Goal: Task Accomplishment & Management: Use online tool/utility

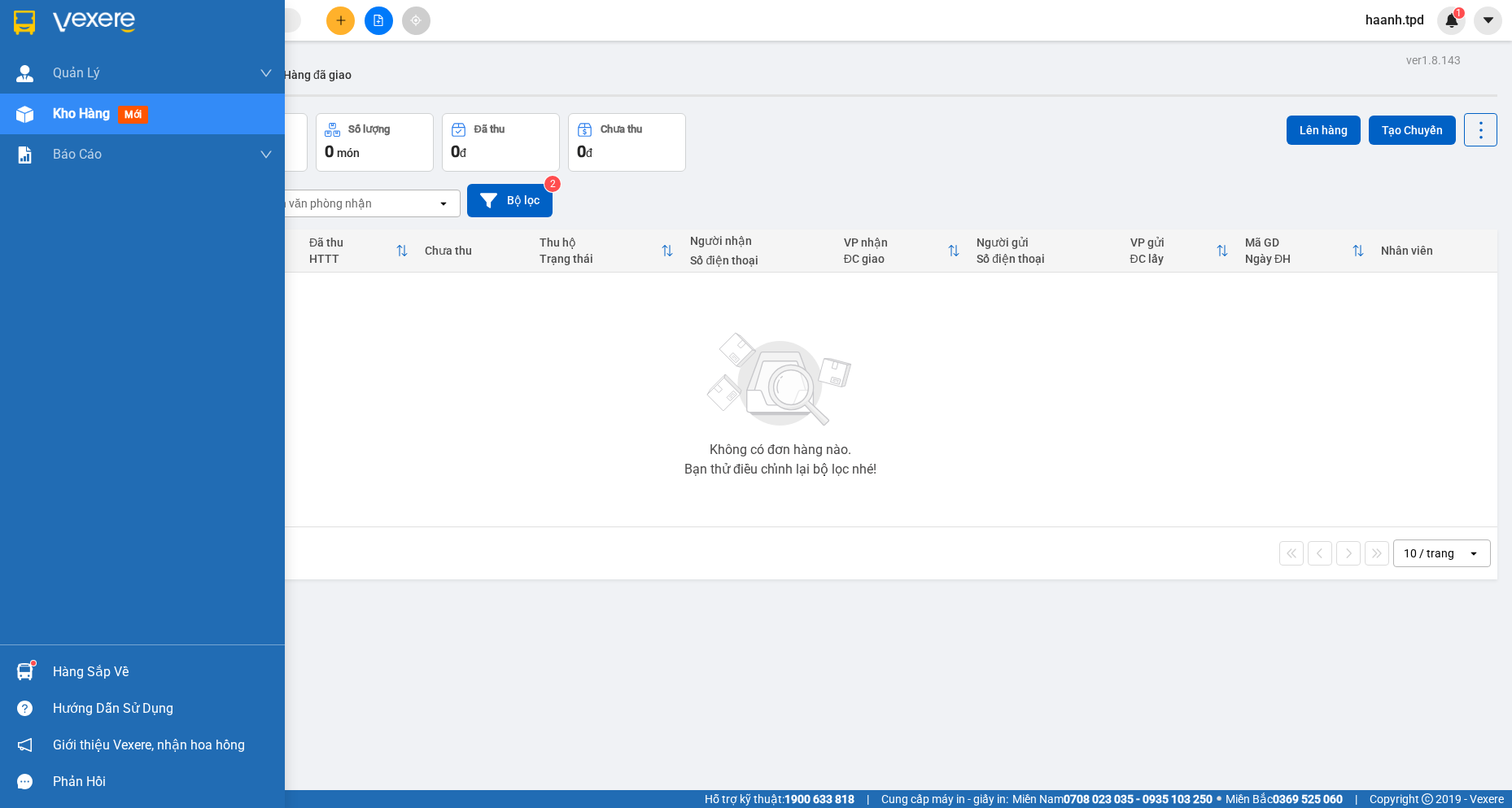
click at [53, 666] on div "Hàng sắp về" at bounding box center [162, 671] width 220 height 24
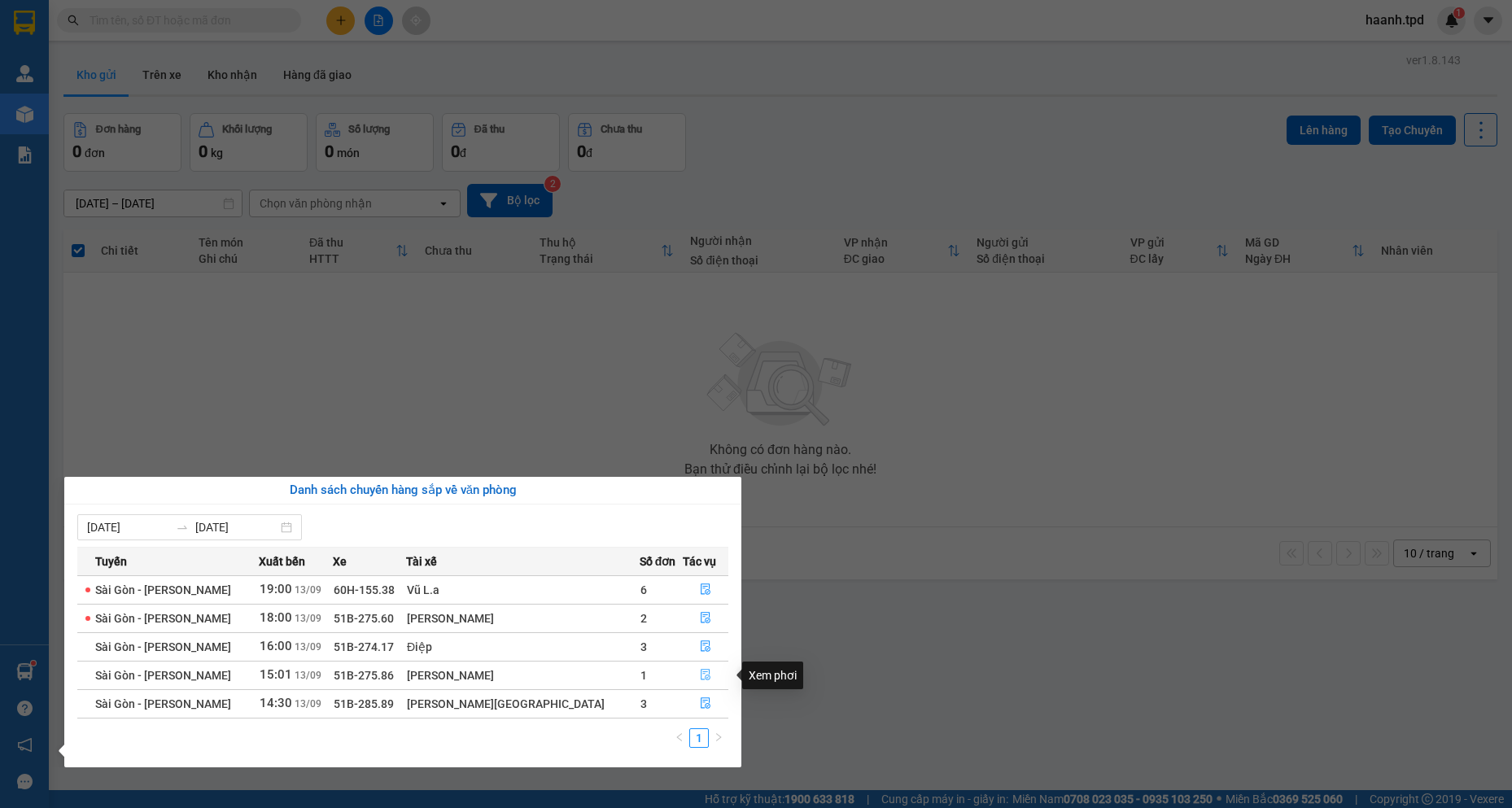
click at [700, 671] on icon "file-done" at bounding box center [705, 675] width 12 height 12
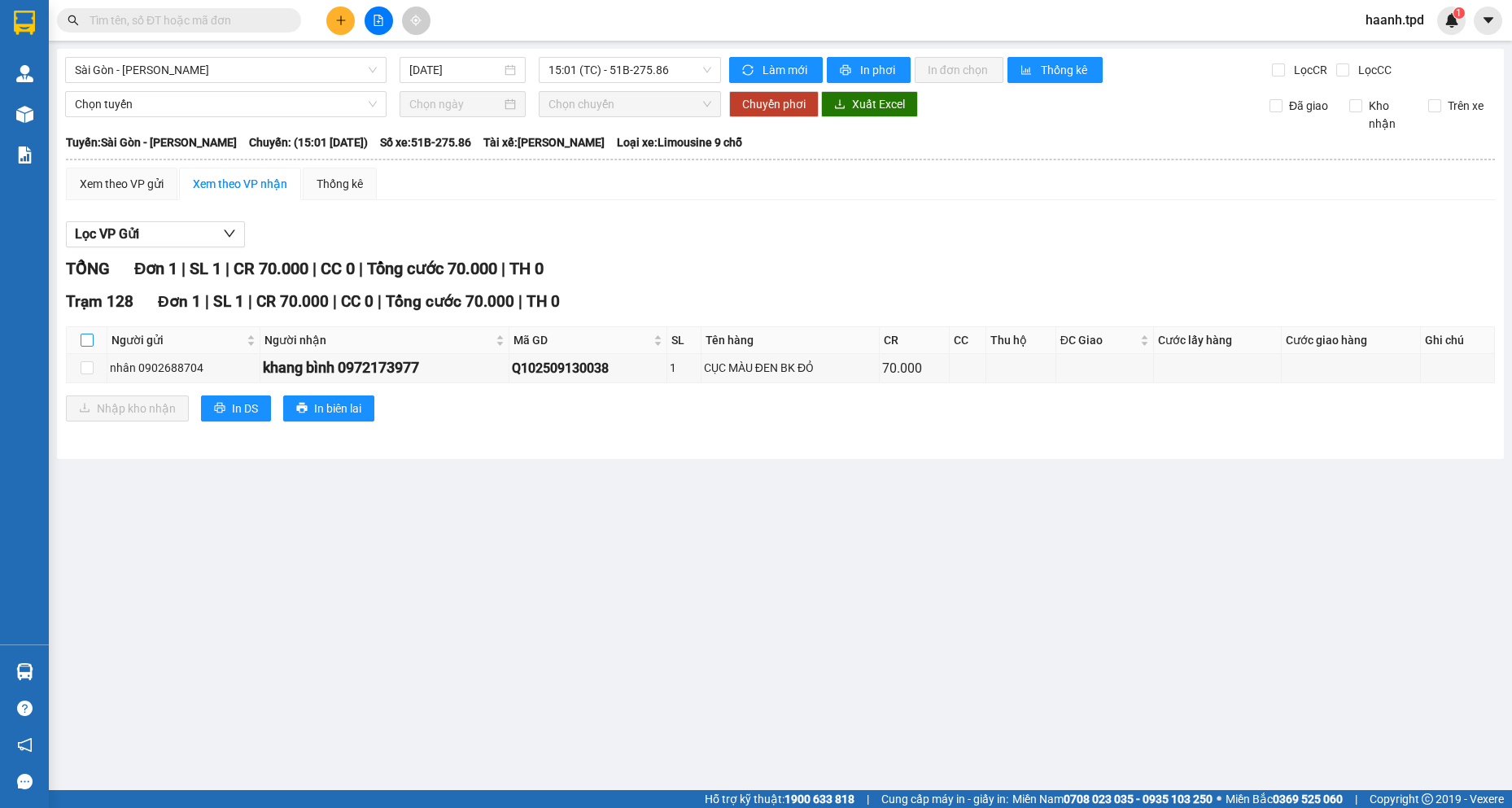
click at [89, 340] on input "checkbox" at bounding box center [87, 340] width 13 height 13
checkbox input "true"
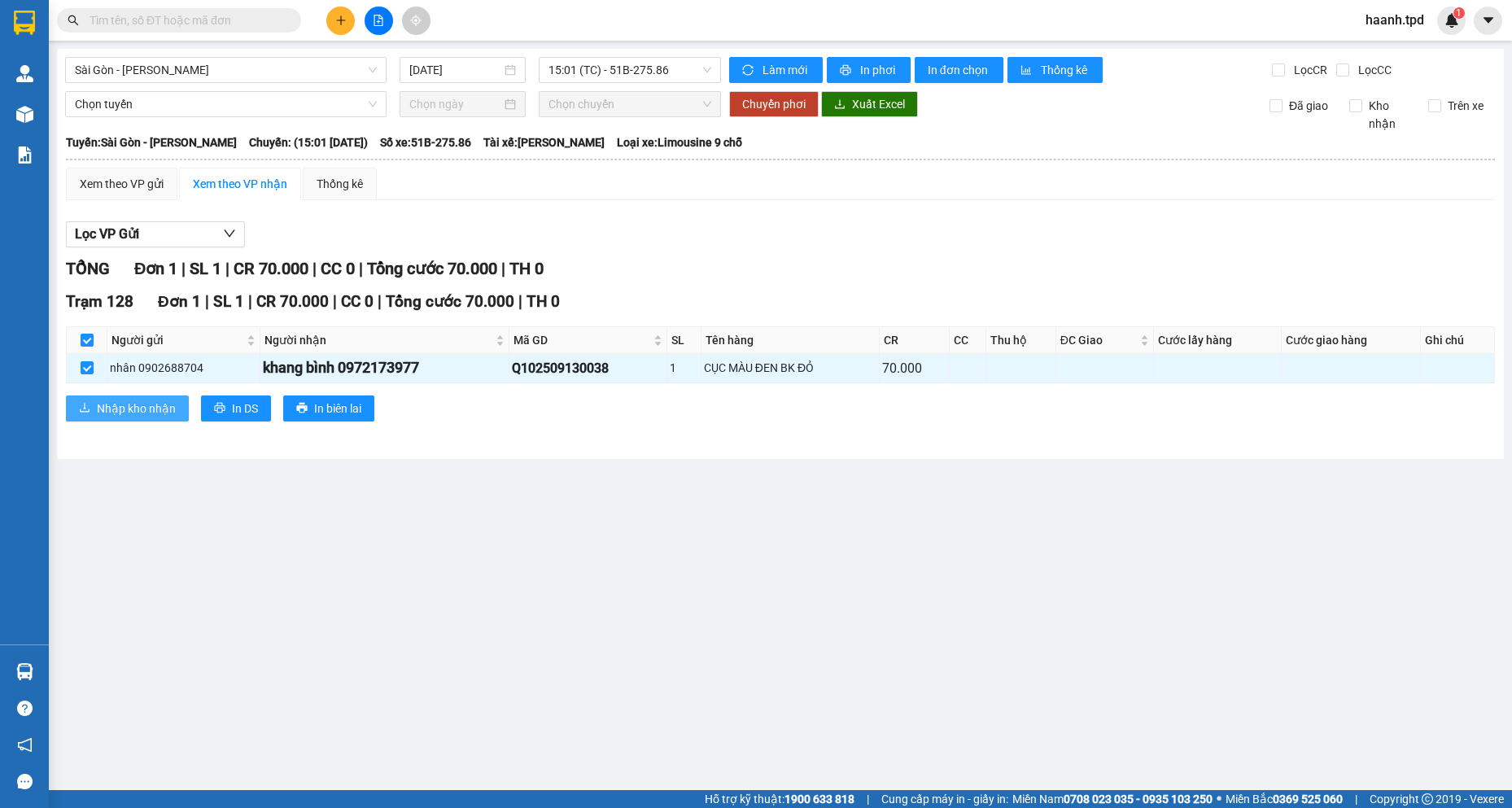
click at [140, 411] on span "Nhập kho nhận" at bounding box center [136, 409] width 79 height 18
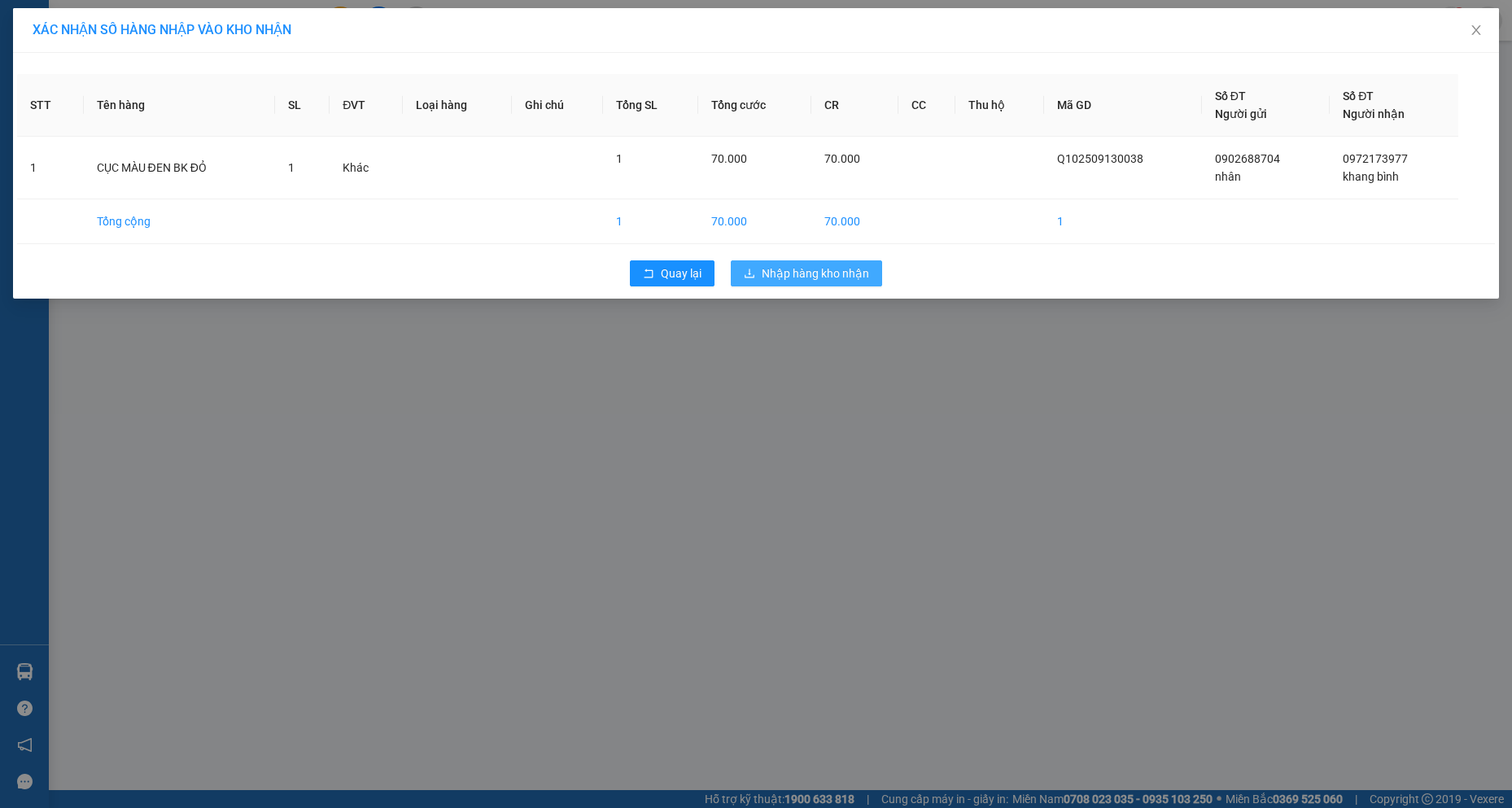
click at [851, 279] on span "Nhập hàng kho nhận" at bounding box center [816, 273] width 108 height 18
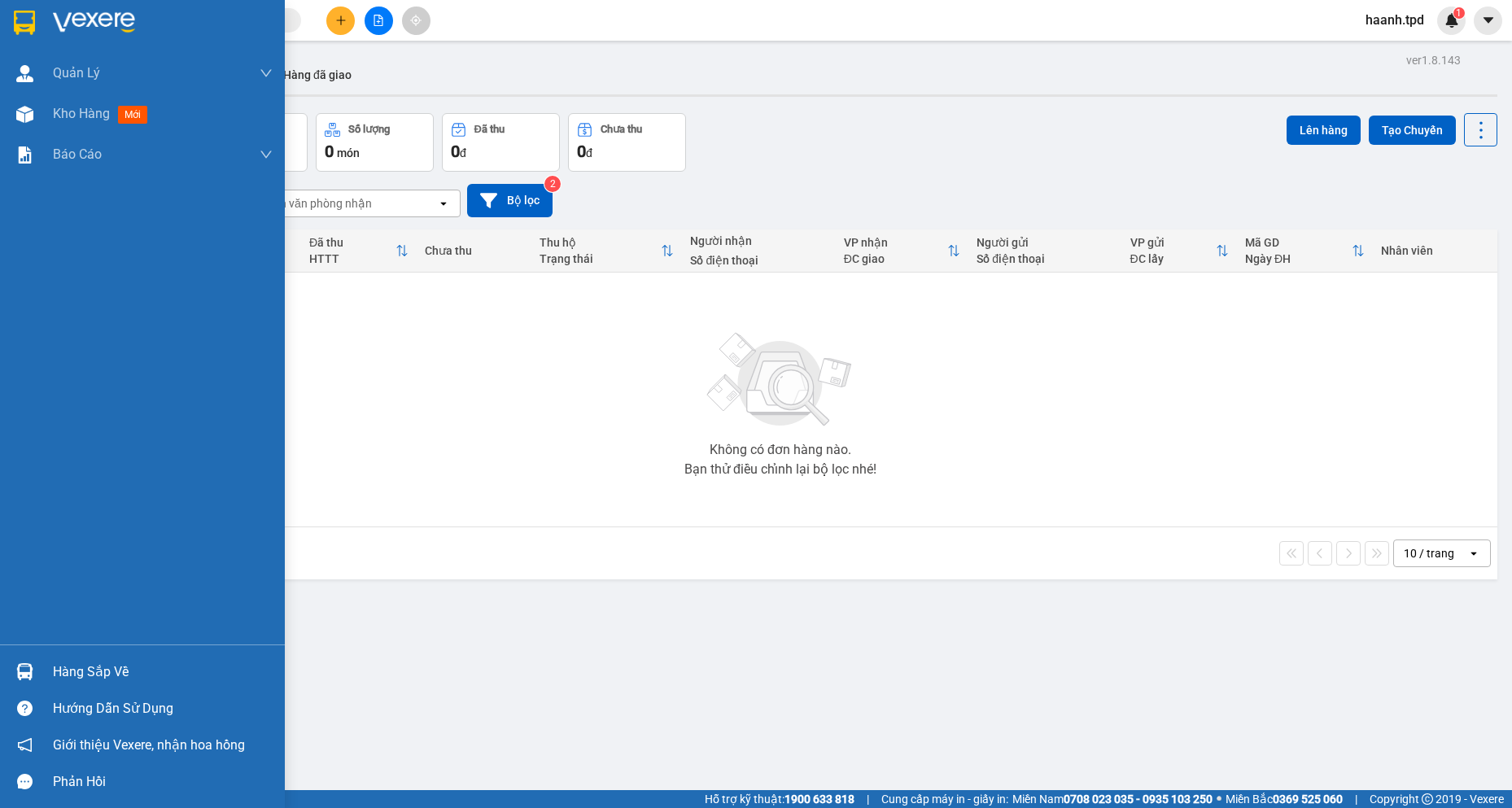
click at [104, 683] on div "Hàng sắp về" at bounding box center [162, 671] width 220 height 24
